Goal: Task Accomplishment & Management: Use online tool/utility

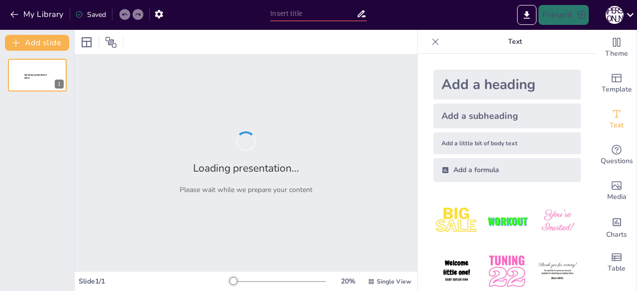
type input "Базові поняття електродинаміки: необхідність для фахівців різних сфер"
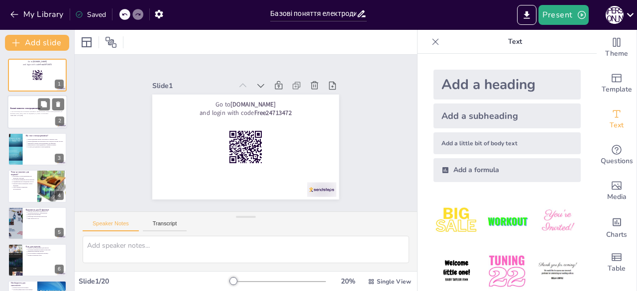
click at [30, 119] on div at bounding box center [37, 113] width 60 height 34
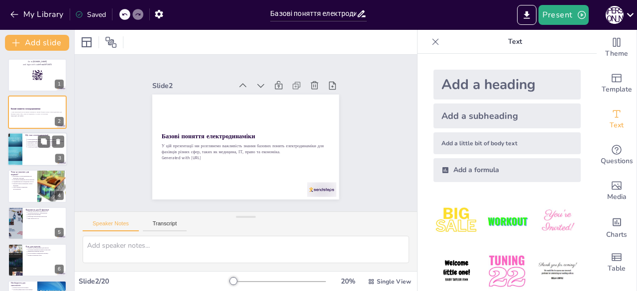
click at [49, 159] on div at bounding box center [37, 149] width 60 height 34
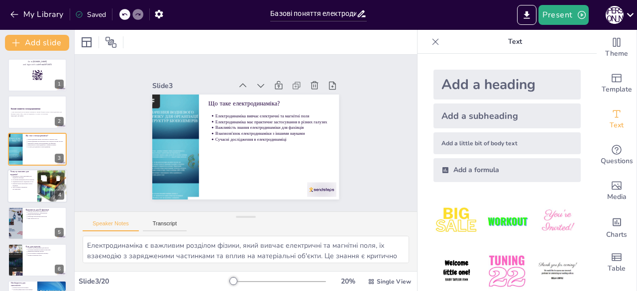
click at [38, 176] on button at bounding box center [44, 179] width 12 height 12
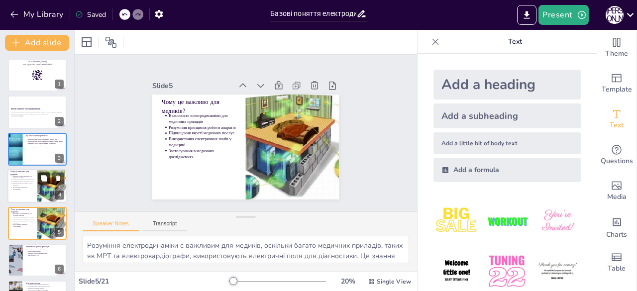
scroll to position [52, 0]
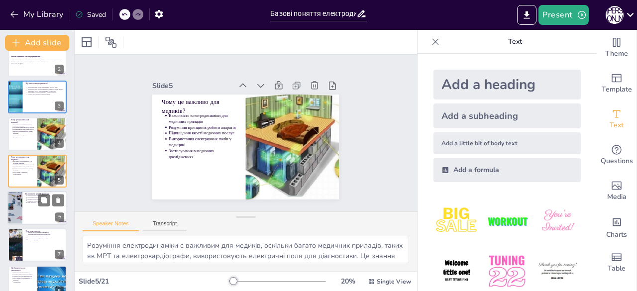
click at [31, 208] on div at bounding box center [37, 208] width 60 height 34
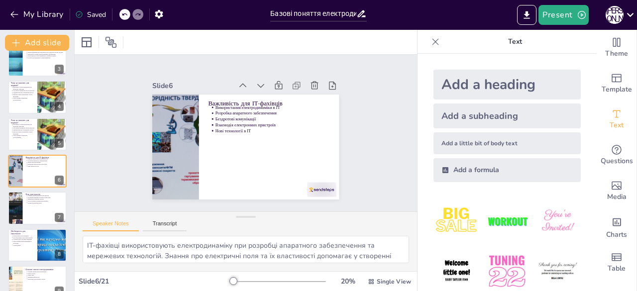
click at [33, 248] on div at bounding box center [37, 245] width 60 height 34
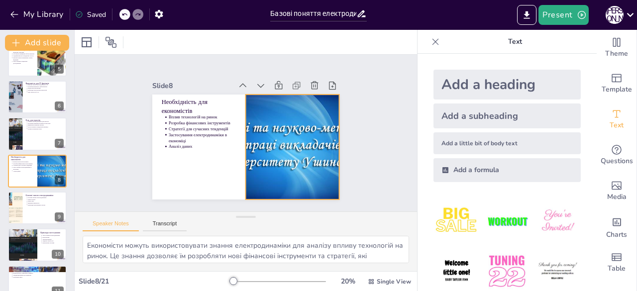
click at [284, 123] on div at bounding box center [292, 147] width 209 height 105
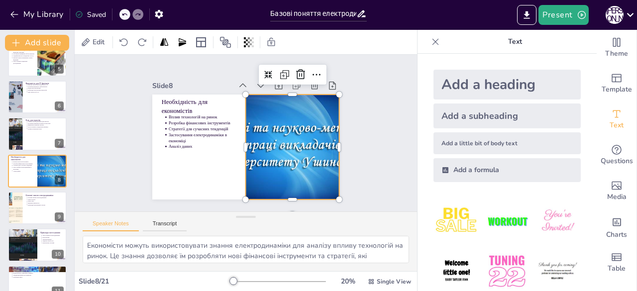
click at [237, 142] on div at bounding box center [240, 146] width 19 height 105
click at [238, 143] on div at bounding box center [292, 147] width 209 height 105
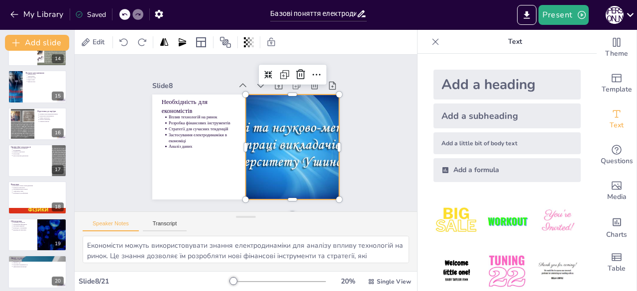
scroll to position [548, 0]
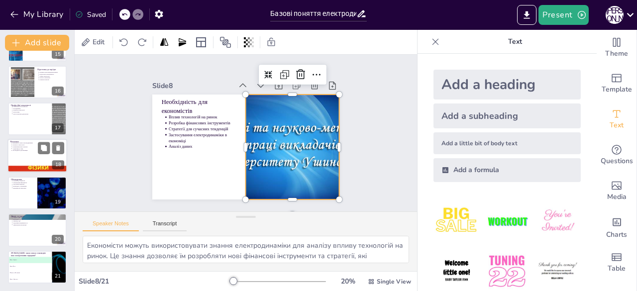
click at [26, 167] on div at bounding box center [37, 169] width 60 height 87
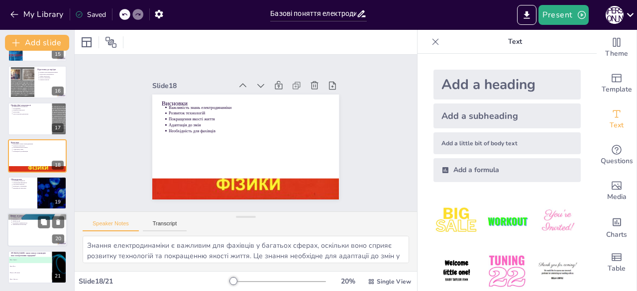
click at [32, 229] on div at bounding box center [37, 230] width 60 height 34
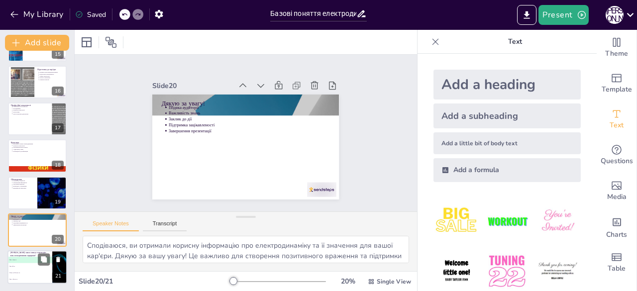
click at [42, 266] on span "B Закон Ома" at bounding box center [30, 266] width 44 height 1
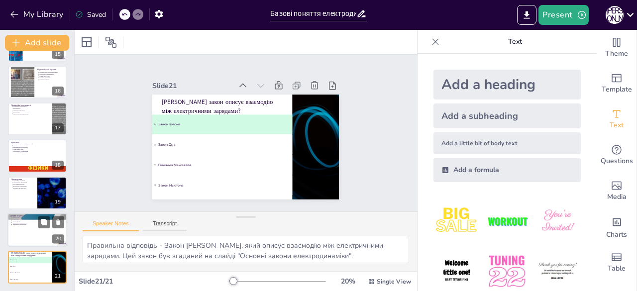
click at [33, 228] on div at bounding box center [37, 230] width 60 height 34
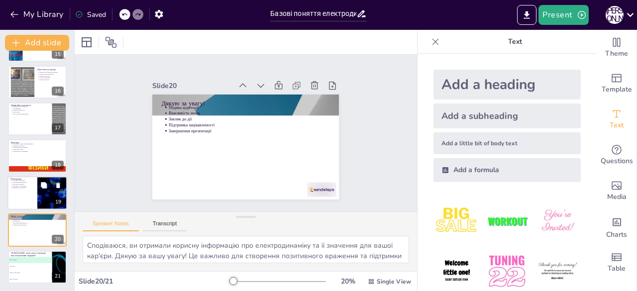
click at [30, 201] on div at bounding box center [37, 193] width 60 height 34
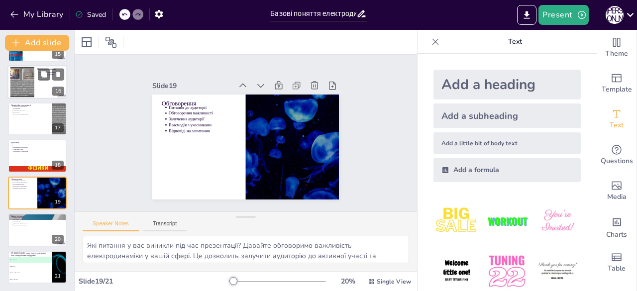
click at [29, 73] on div at bounding box center [22, 82] width 40 height 30
type textarea "Знання електродинаміки може стати перевагою при працевлаштуванні у сферах, пов'…"
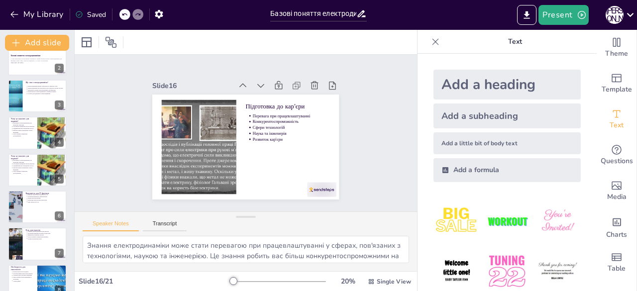
scroll to position [0, 0]
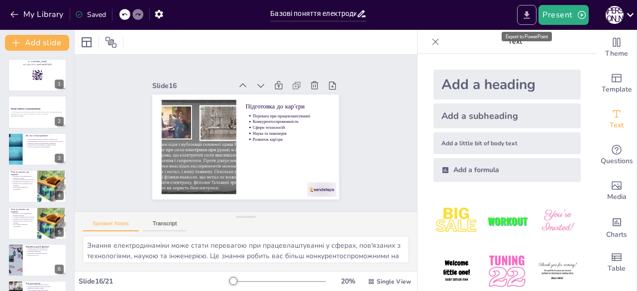
click at [526, 17] on icon "Export to PowerPoint" at bounding box center [526, 15] width 10 height 10
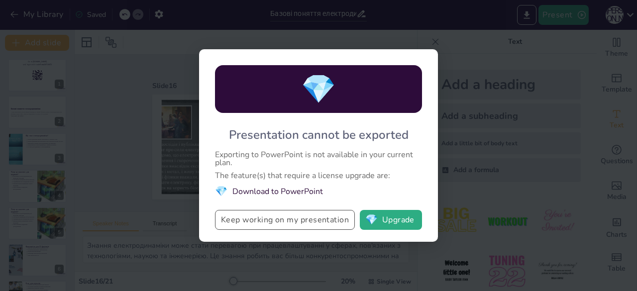
click at [314, 221] on button "Keep working on my presentation" at bounding box center [285, 220] width 140 height 20
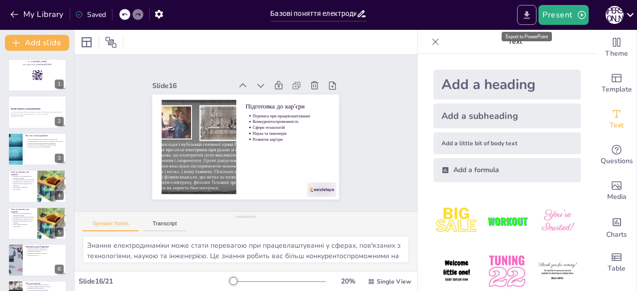
click at [526, 16] on icon "Export to PowerPoint" at bounding box center [526, 15] width 10 height 10
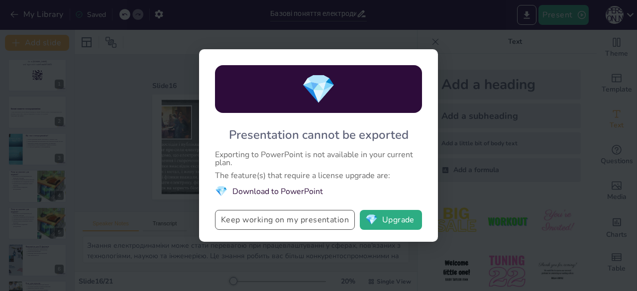
click at [297, 223] on button "Keep working on my presentation" at bounding box center [285, 220] width 140 height 20
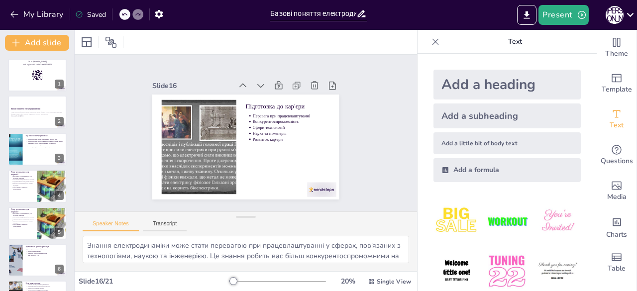
scroll to position [23, 0]
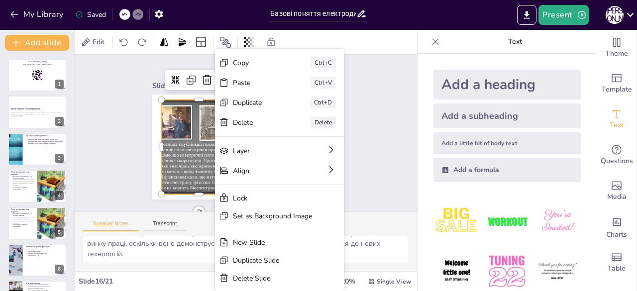
click at [180, 172] on div at bounding box center [199, 147] width 126 height 95
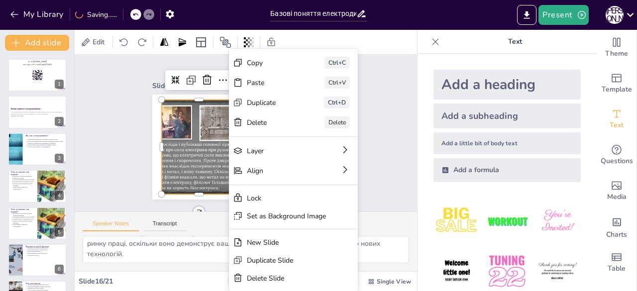
click at [206, 179] on div at bounding box center [199, 147] width 126 height 95
